Goal: Transaction & Acquisition: Purchase product/service

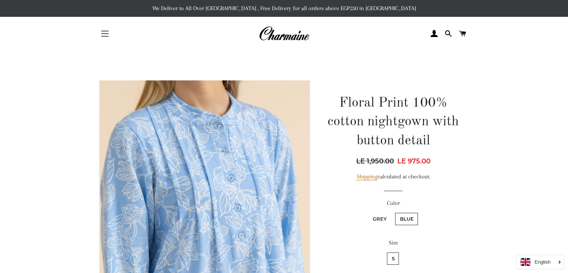
click at [112, 32] on button "Site navigation" at bounding box center [105, 33] width 19 height 19
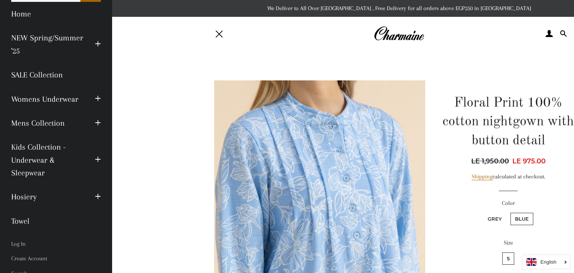
scroll to position [76, 0]
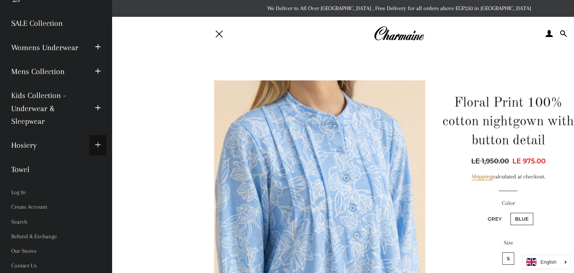
click at [95, 142] on span "button" at bounding box center [98, 144] width 6 height 9
click at [95, 147] on span "button" at bounding box center [98, 144] width 6 height 9
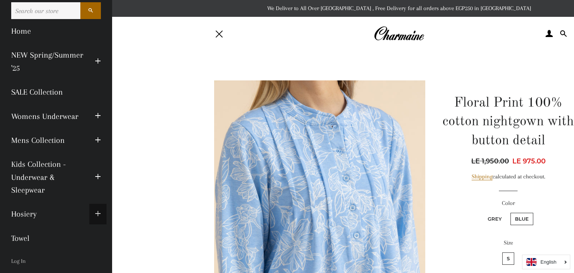
scroll to position [0, 0]
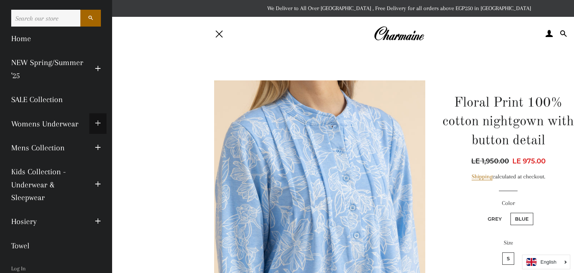
click at [95, 122] on span "button" at bounding box center [98, 123] width 6 height 9
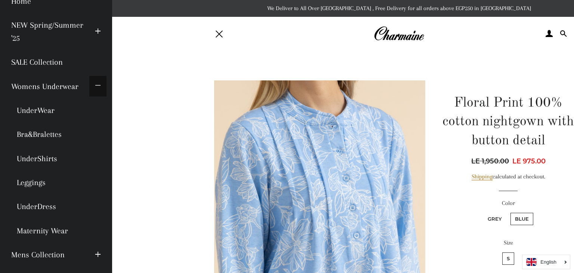
scroll to position [75, 0]
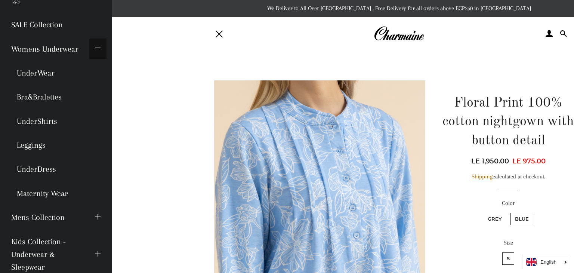
click at [96, 48] on button "Expand submenu Womens Underwear Collapse submenu Womens Underwear" at bounding box center [97, 48] width 17 height 21
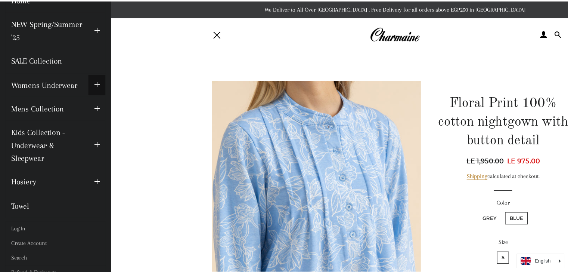
scroll to position [0, 0]
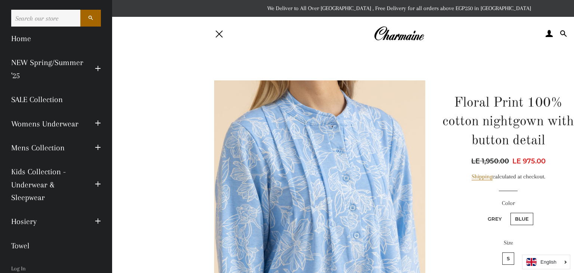
click at [493, 115] on h1 "Floral Print 100% cotton nightgown with button detail" at bounding box center [508, 122] width 133 height 56
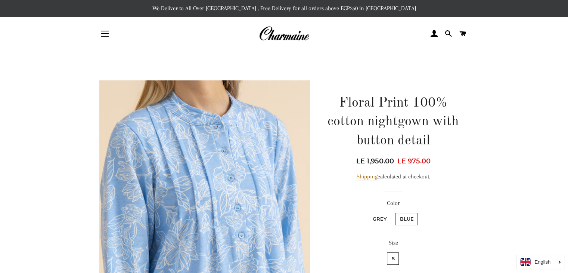
click at [288, 36] on img at bounding box center [284, 33] width 50 height 16
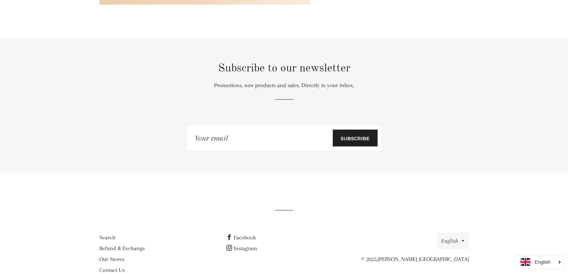
scroll to position [4258, 0]
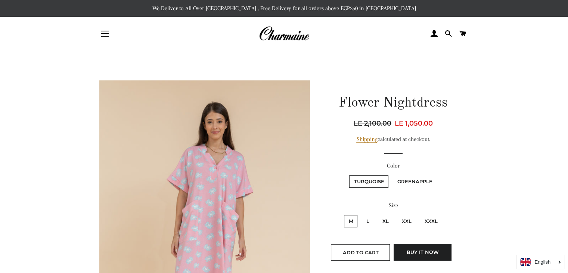
click at [359, 120] on span "LE 2,100.00" at bounding box center [374, 123] width 40 height 10
click at [430, 120] on span "LE 1,050.00" at bounding box center [414, 123] width 38 height 8
click at [415, 127] on div "Regular price LE 2,100.00 Sale price LE 1,050.00 Unit price / per" at bounding box center [393, 123] width 133 height 10
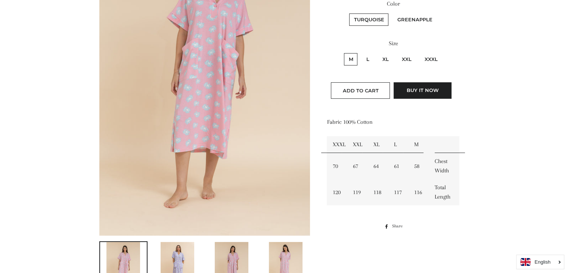
scroll to position [112, 0]
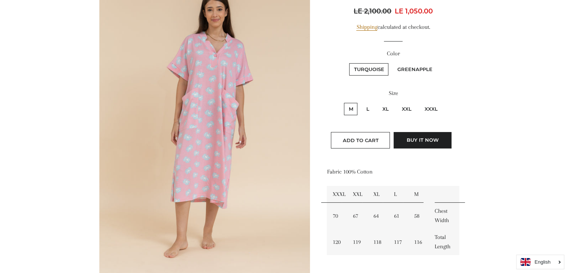
click at [192, 90] on img at bounding box center [204, 126] width 211 height 316
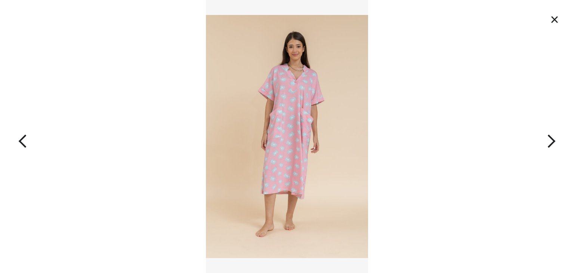
click at [290, 114] on img at bounding box center [287, 136] width 162 height 273
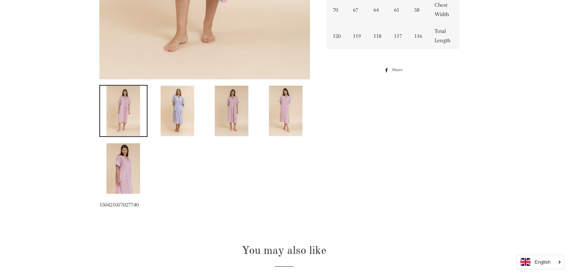
scroll to position [374, 0]
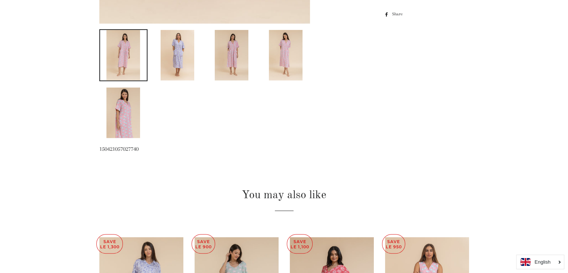
click at [184, 43] on img at bounding box center [178, 55] width 34 height 50
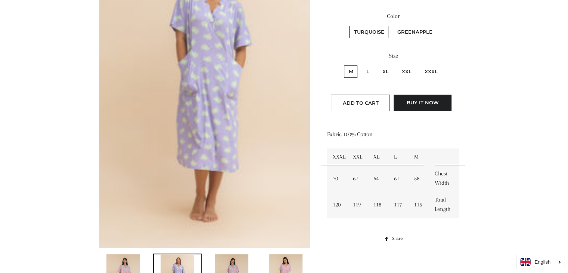
scroll to position [261, 0]
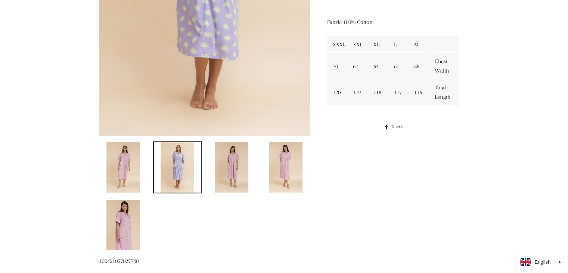
click at [236, 154] on img at bounding box center [232, 167] width 34 height 50
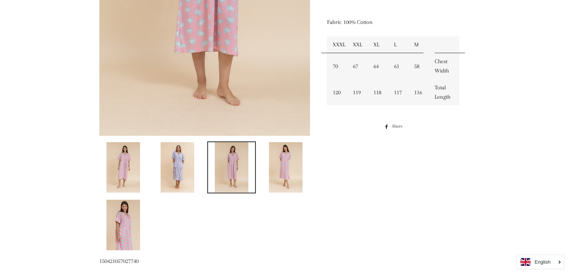
click at [271, 174] on img at bounding box center [286, 167] width 34 height 50
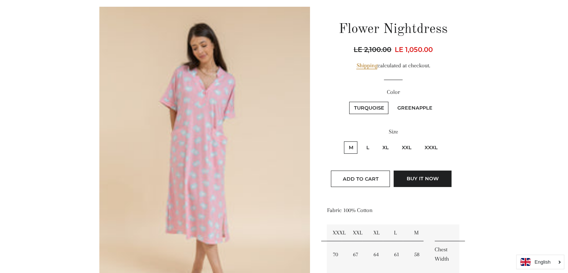
scroll to position [37, 0]
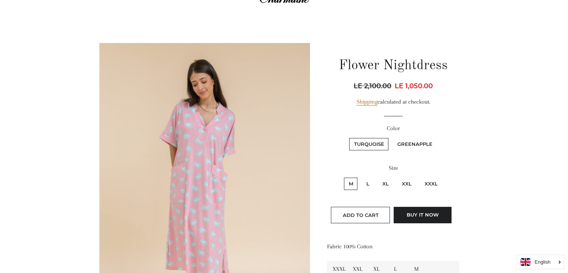
click at [405, 145] on label "Greenapple" at bounding box center [415, 144] width 44 height 12
click at [392, 137] on input "Greenapple" at bounding box center [391, 137] width 0 height 0
radio input "true"
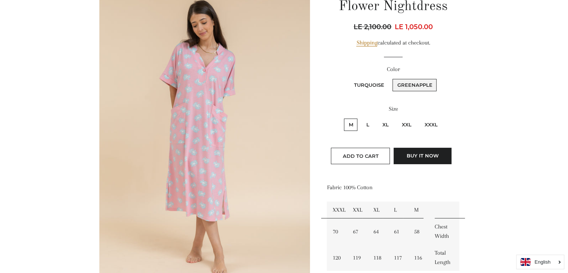
scroll to position [149, 0]
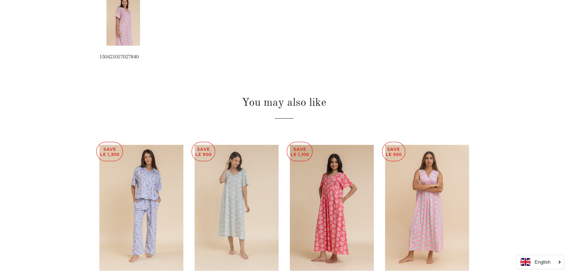
scroll to position [279, 0]
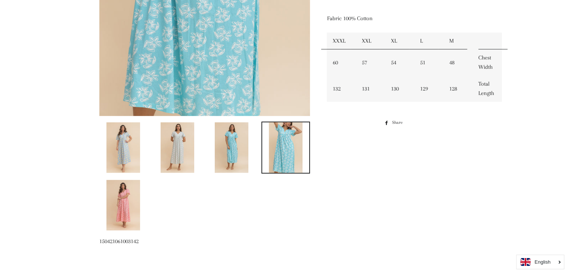
scroll to position [299, 0]
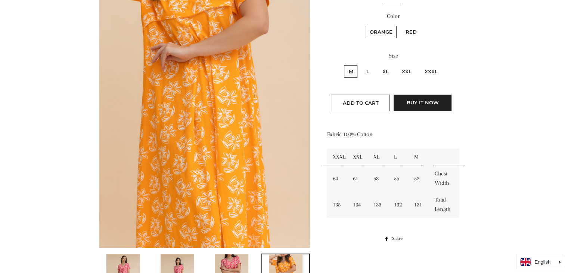
scroll to position [37, 0]
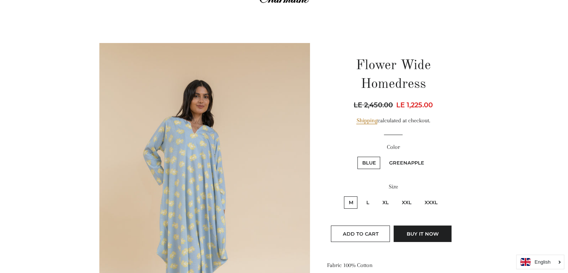
scroll to position [75, 0]
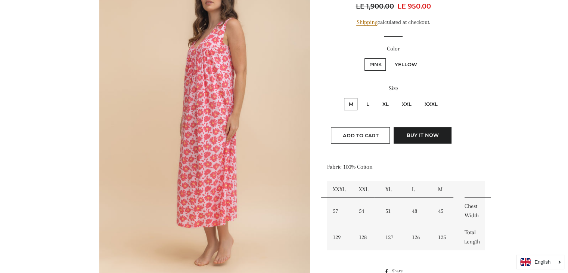
scroll to position [261, 0]
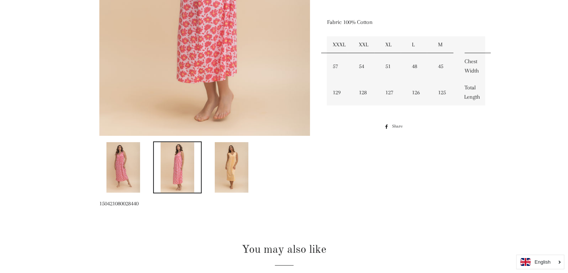
drag, startPoint x: 121, startPoint y: 169, endPoint x: 127, endPoint y: 168, distance: 6.0
click at [121, 169] on img at bounding box center [123, 167] width 34 height 50
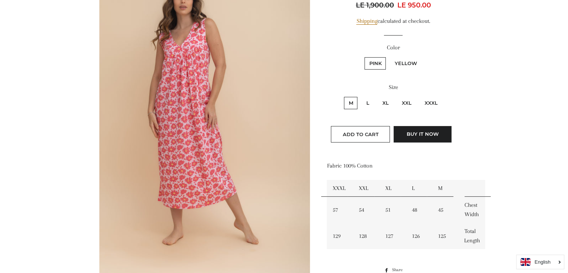
scroll to position [81, 0]
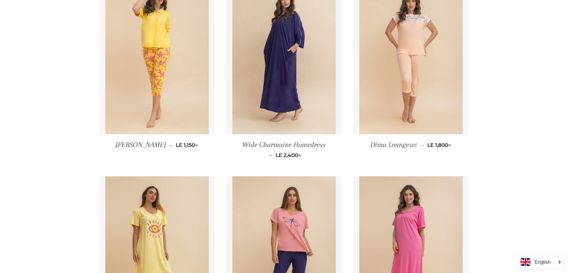
scroll to position [822, 0]
